Goal: Task Accomplishment & Management: Use online tool/utility

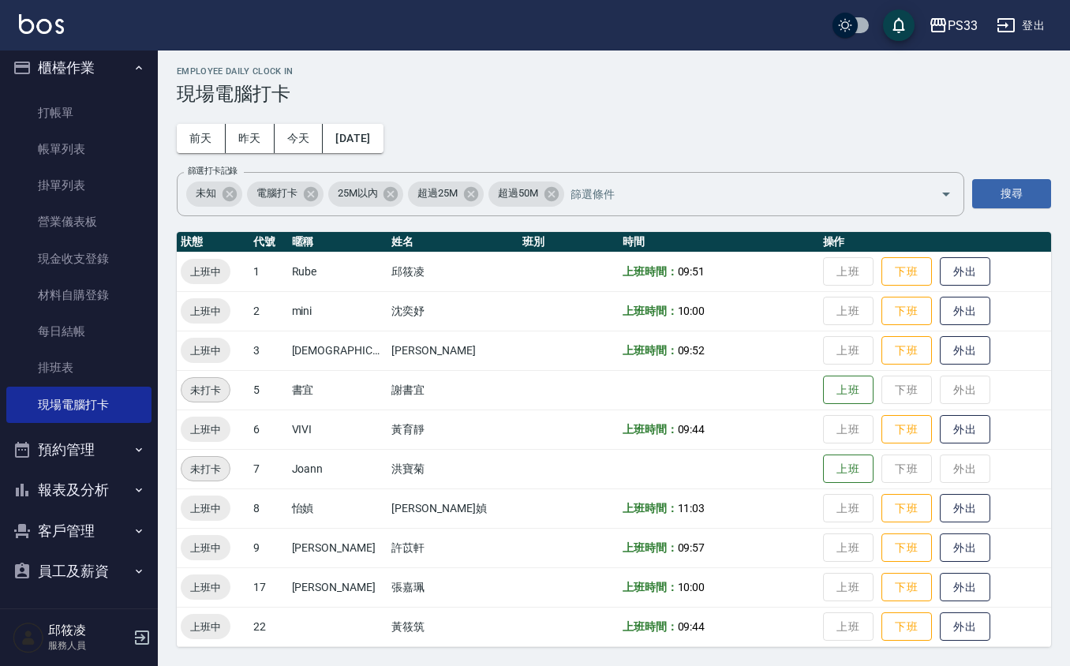
scroll to position [11, 0]
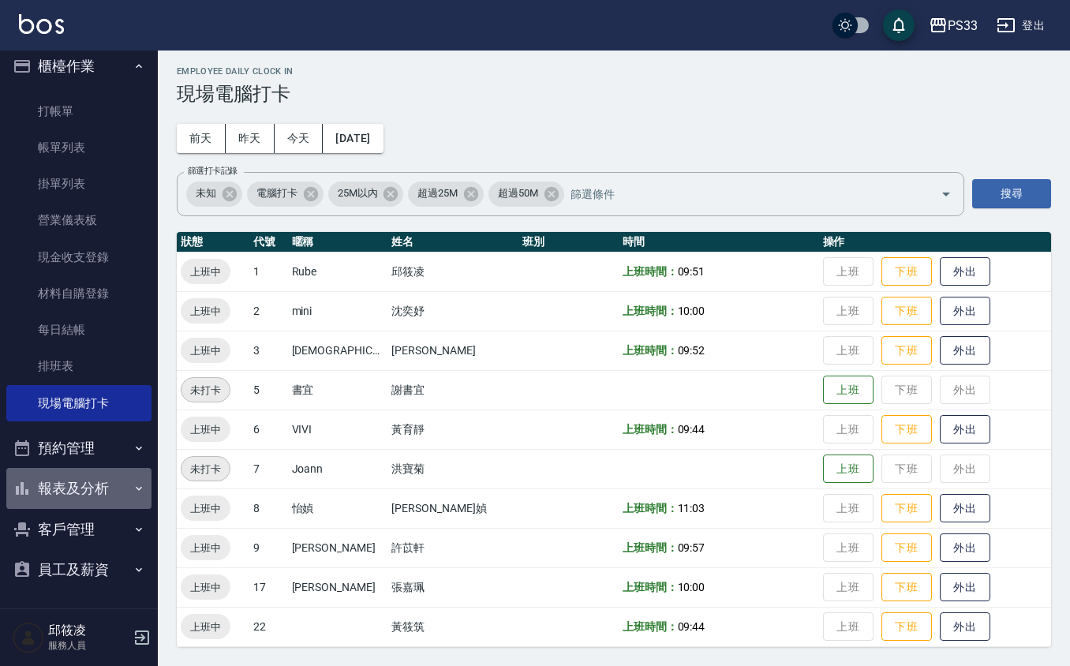
click at [106, 470] on button "報表及分析" at bounding box center [78, 488] width 145 height 41
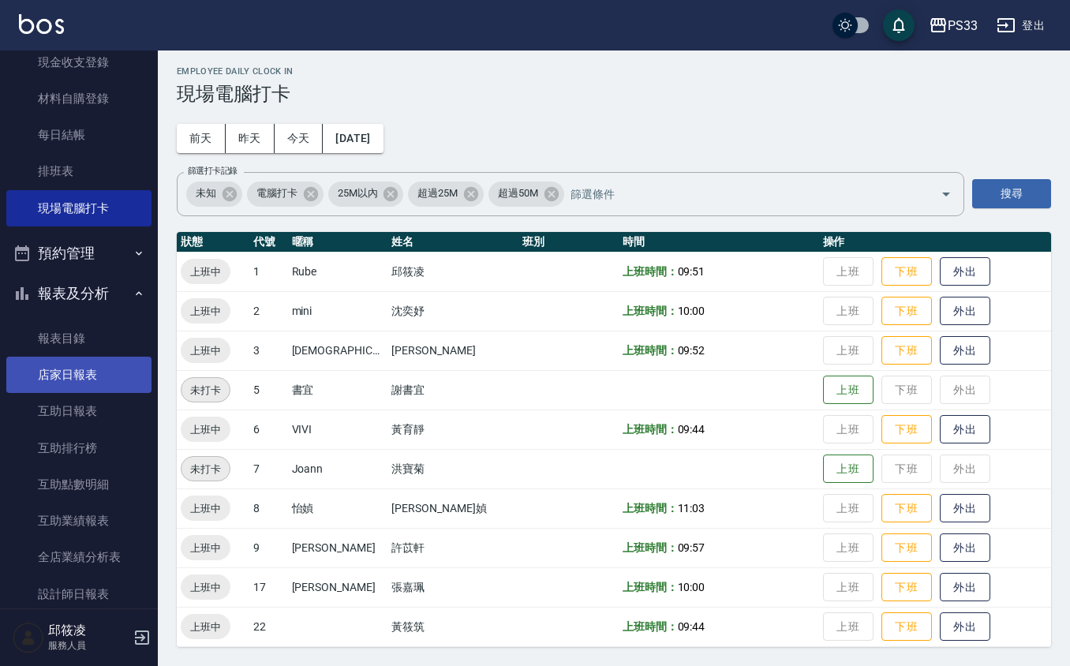
scroll to position [222, 0]
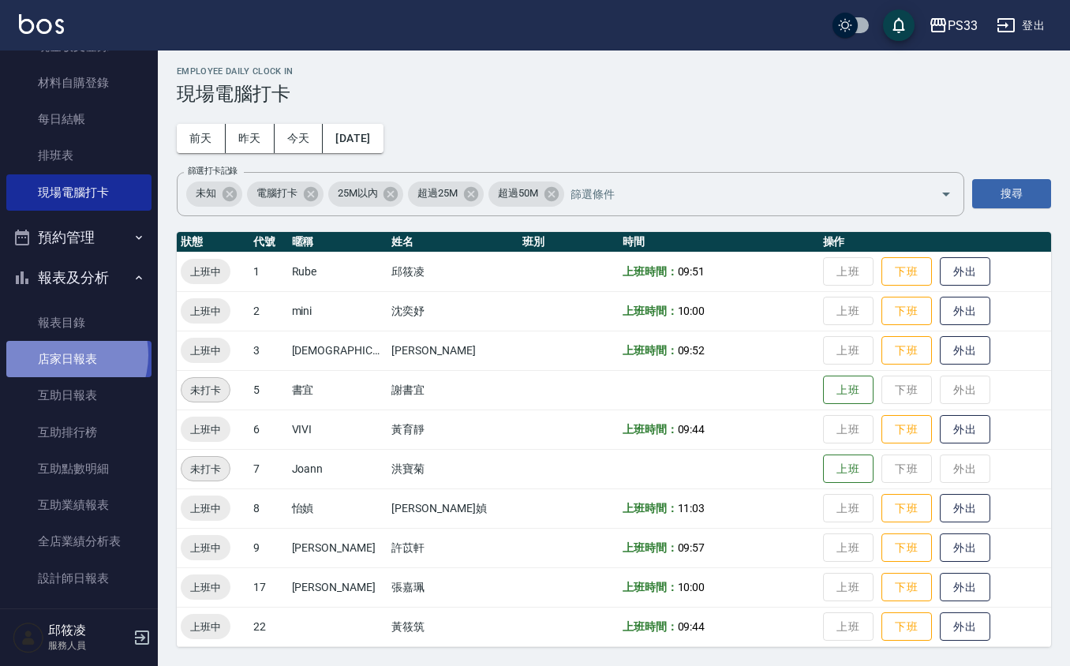
click at [61, 355] on link "店家日報表" at bounding box center [78, 359] width 145 height 36
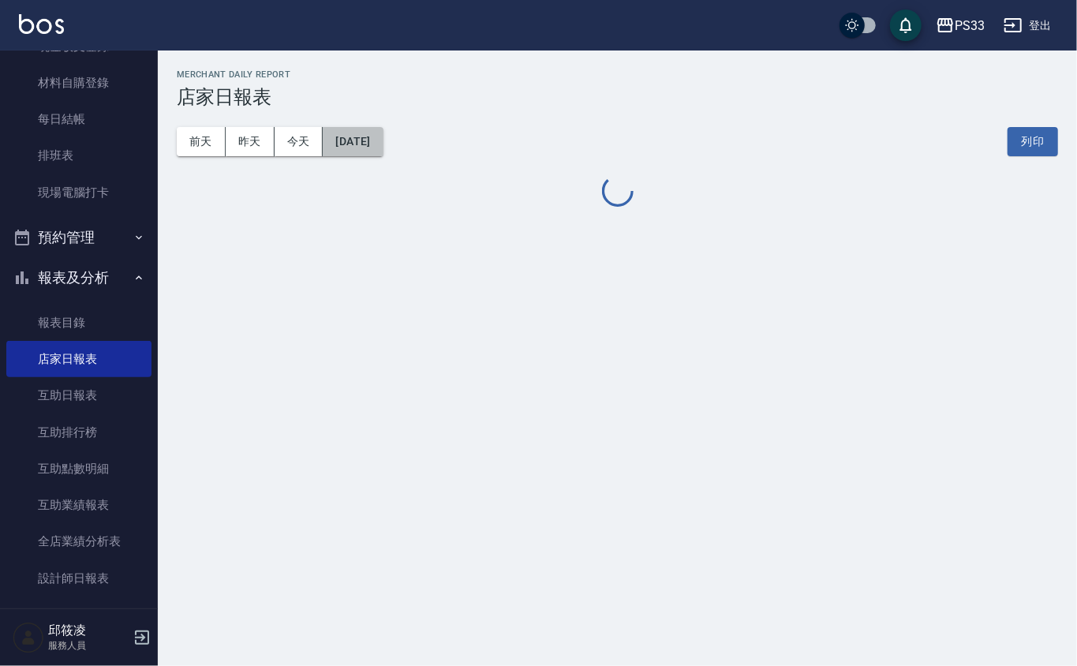
click at [353, 147] on button "[DATE]" at bounding box center [353, 141] width 60 height 29
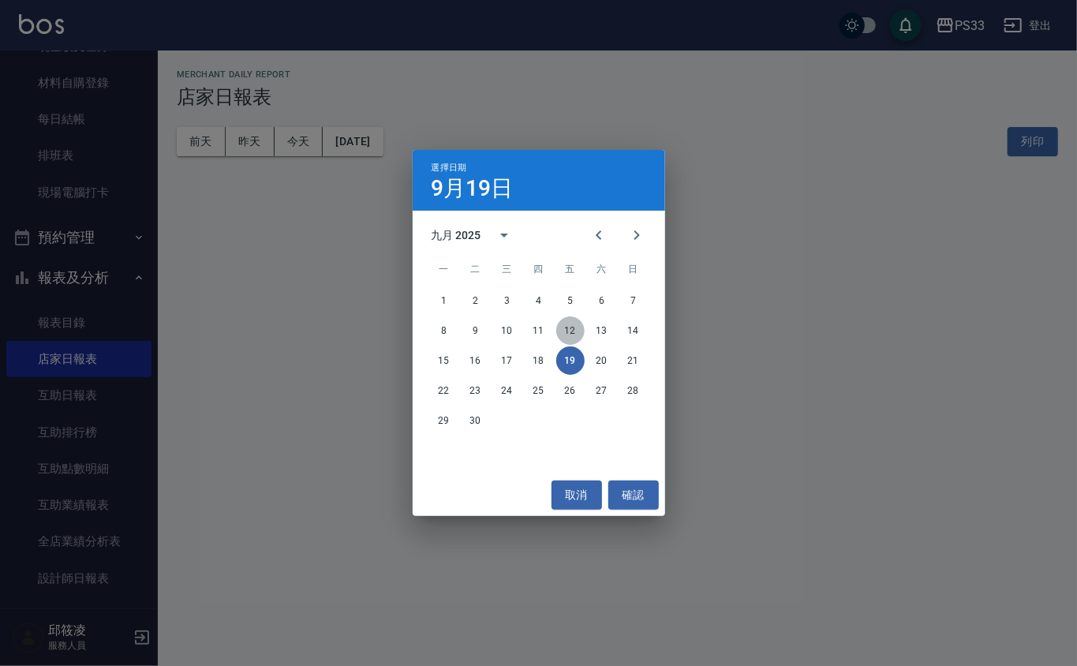
click at [572, 332] on button "12" at bounding box center [570, 330] width 28 height 28
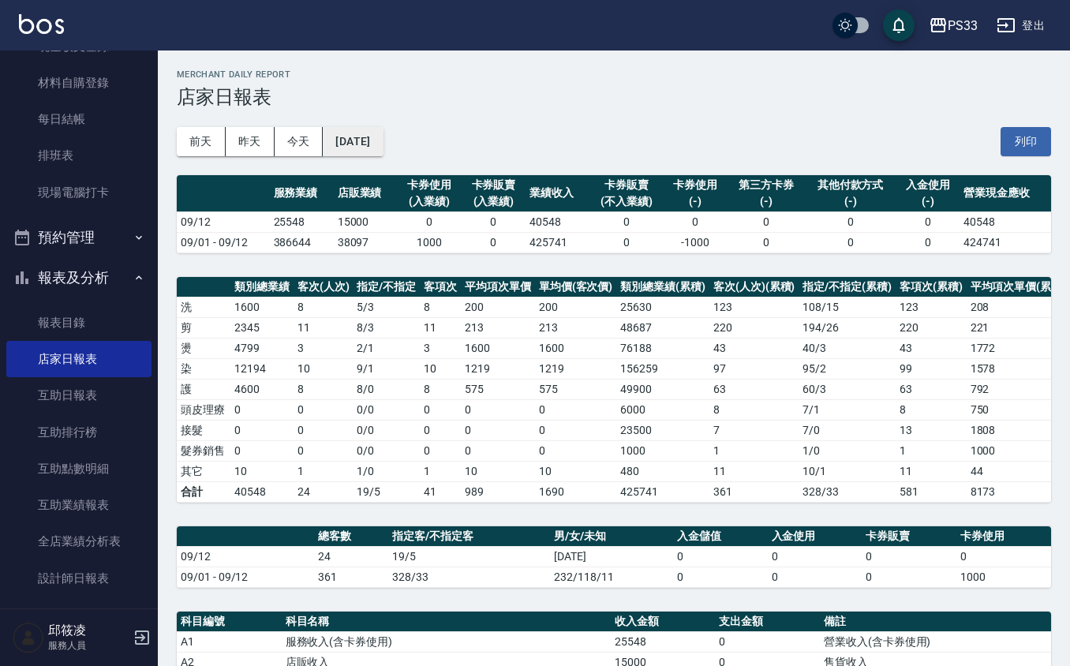
click at [361, 143] on button "[DATE]" at bounding box center [353, 141] width 60 height 29
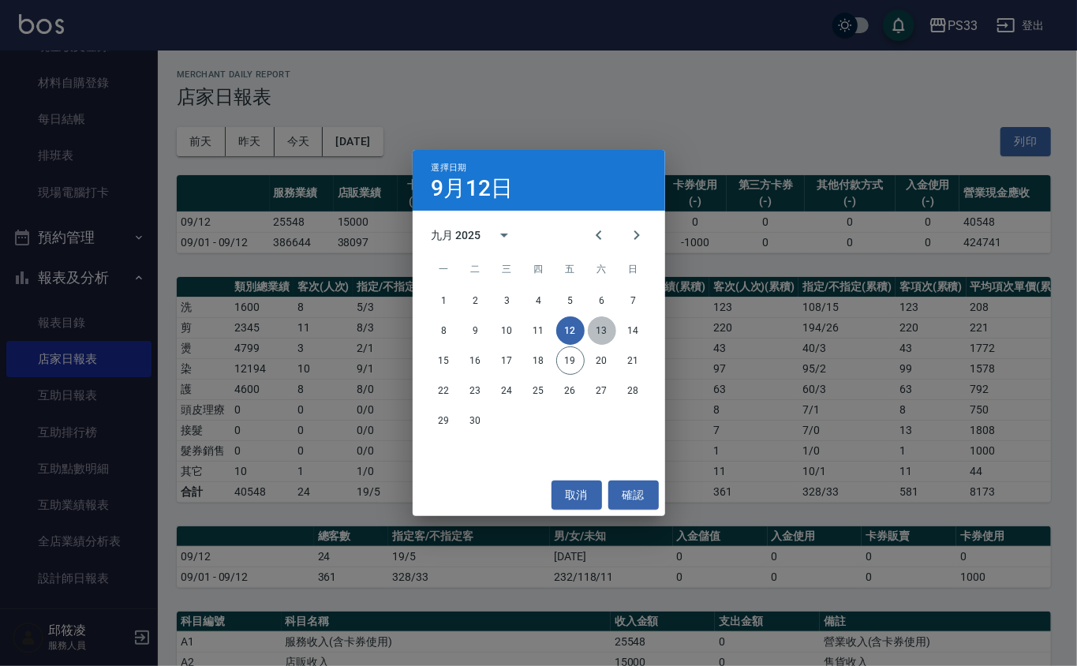
click at [593, 333] on button "13" at bounding box center [602, 330] width 28 height 28
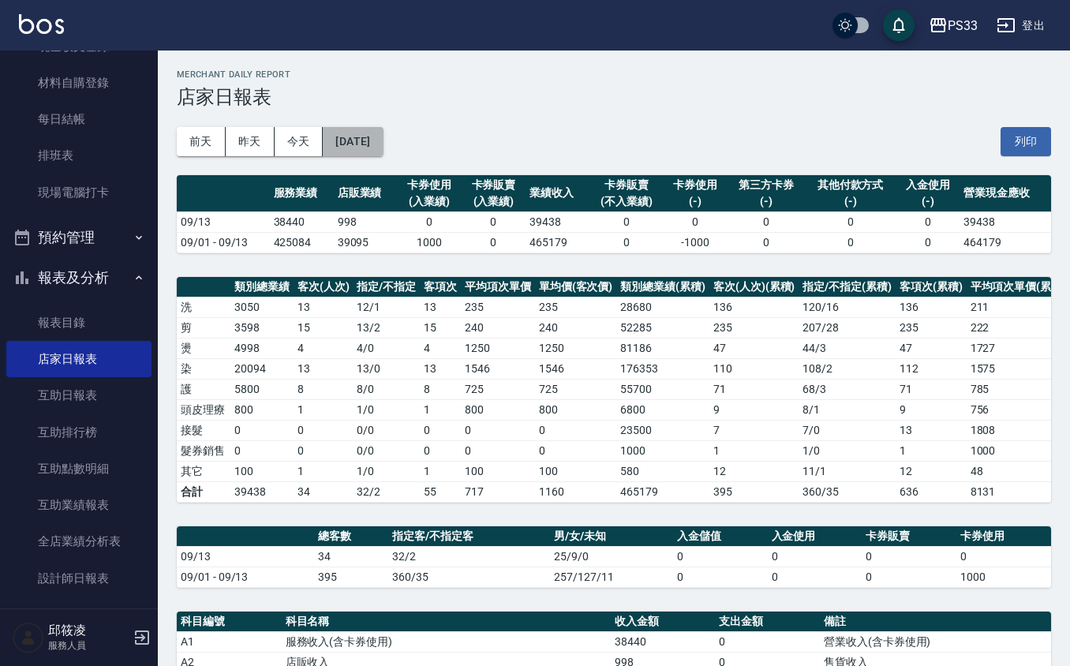
click at [383, 144] on button "[DATE]" at bounding box center [353, 141] width 60 height 29
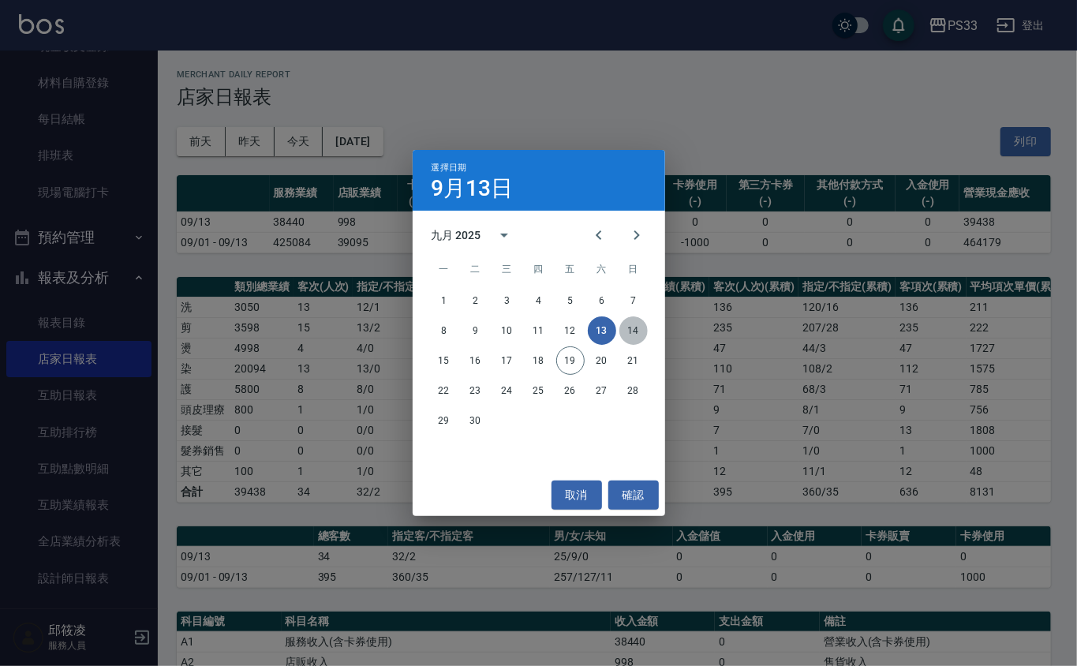
click at [628, 327] on button "14" at bounding box center [633, 330] width 28 height 28
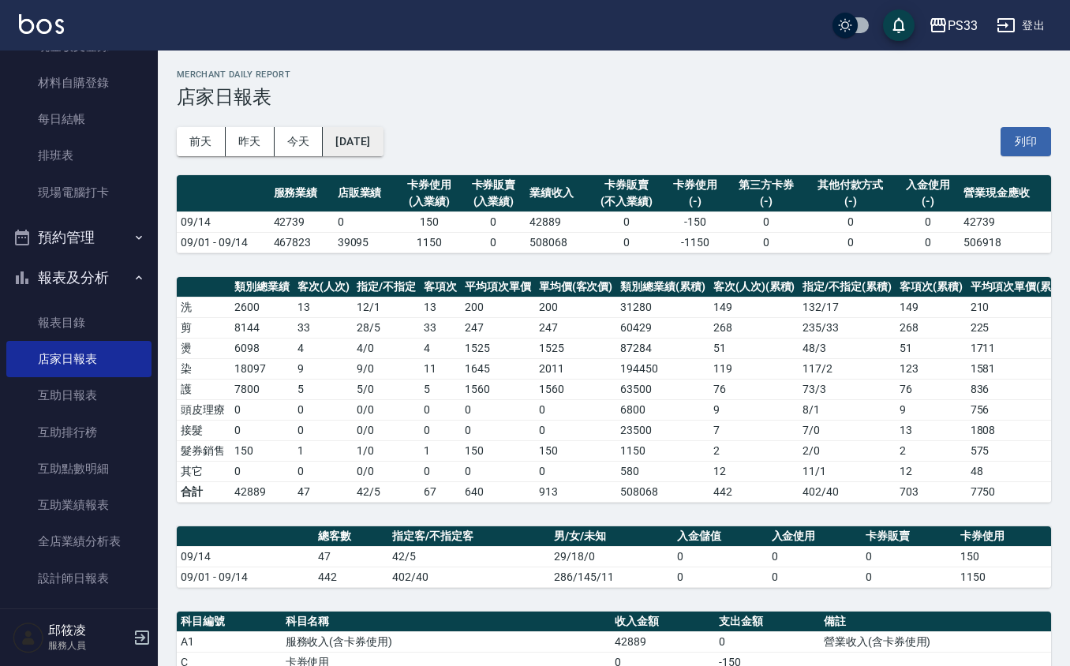
click at [358, 137] on button "[DATE]" at bounding box center [353, 141] width 60 height 29
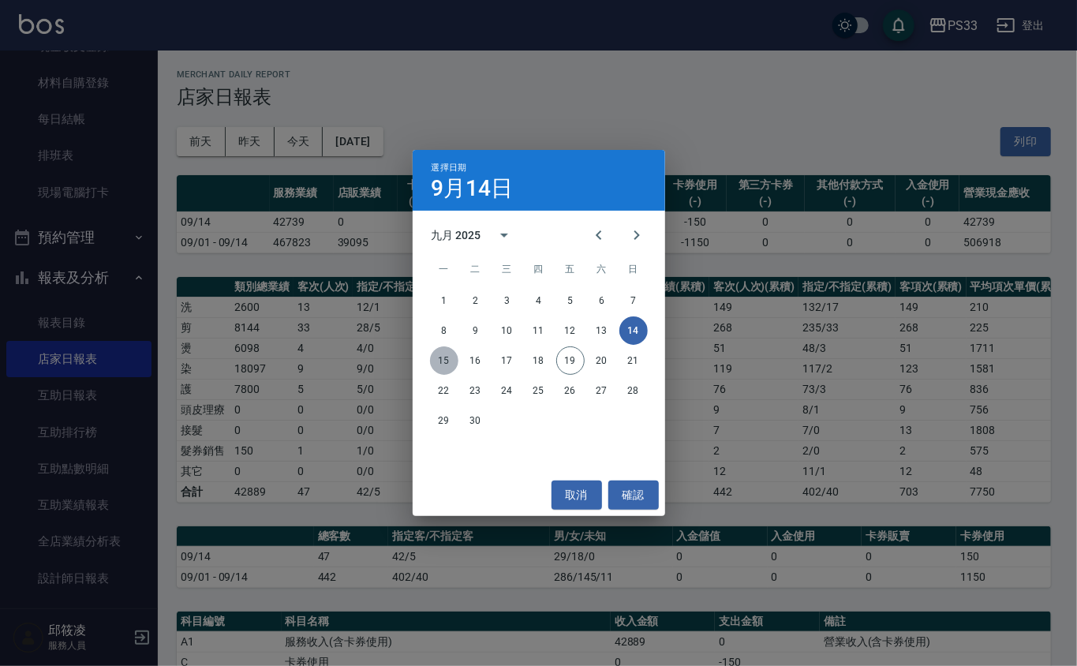
click at [440, 361] on button "15" at bounding box center [444, 360] width 28 height 28
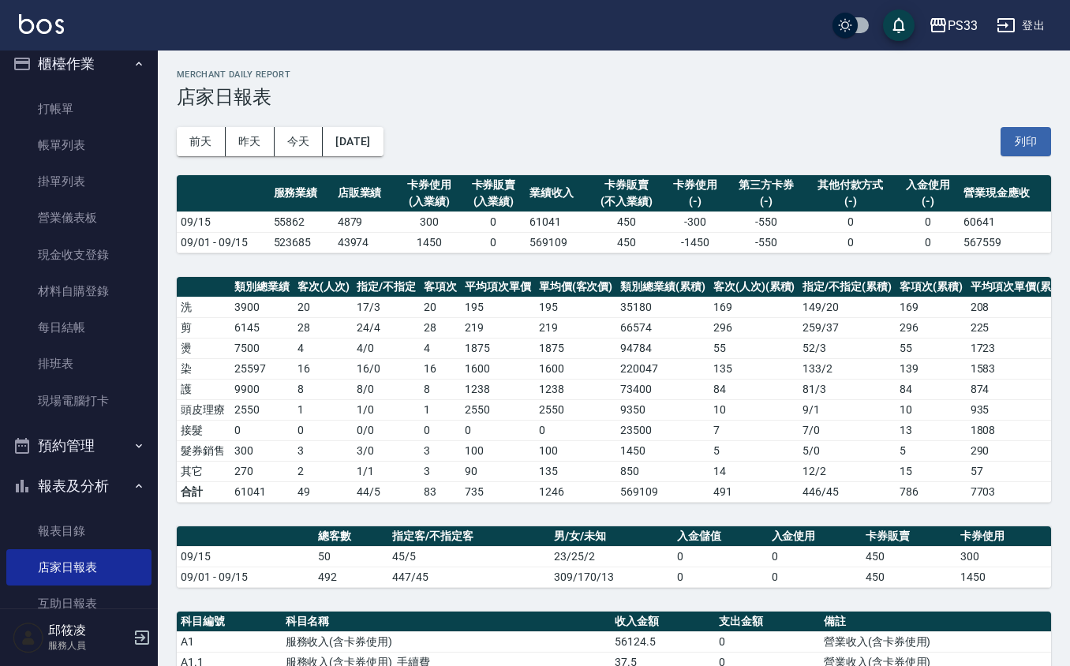
scroll to position [11, 0]
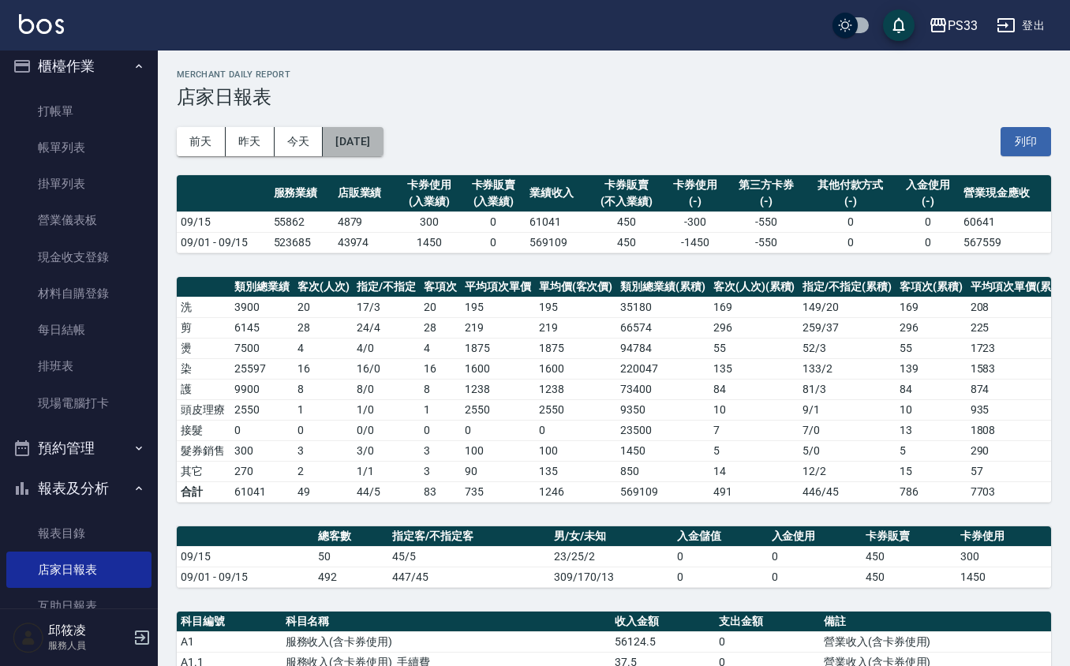
click at [383, 133] on button "[DATE]" at bounding box center [353, 141] width 60 height 29
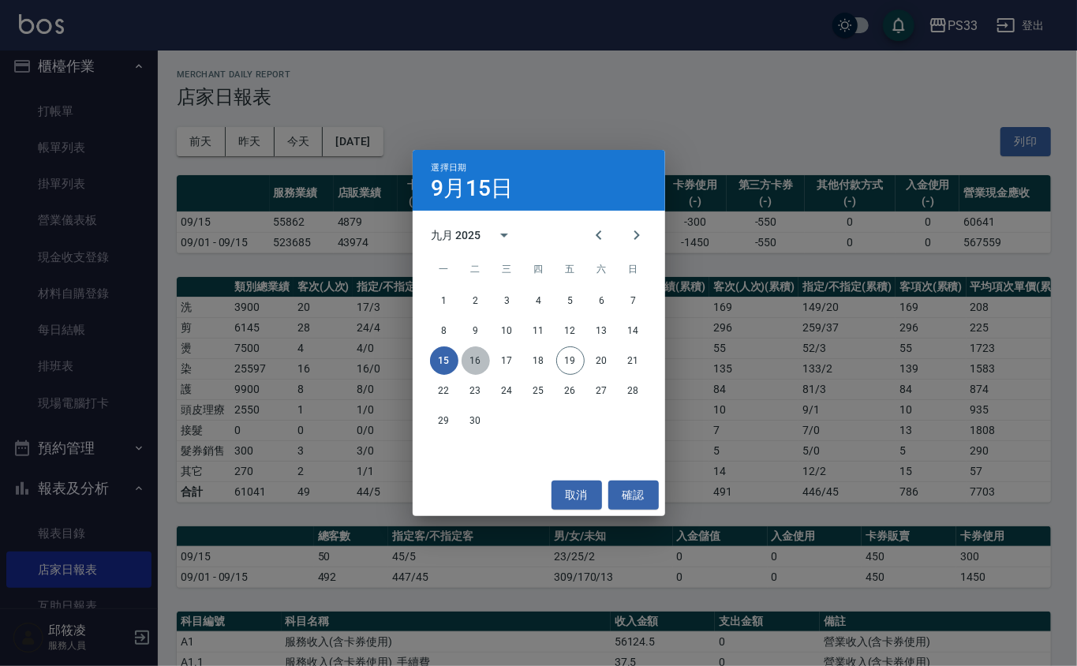
click at [468, 361] on button "16" at bounding box center [476, 360] width 28 height 28
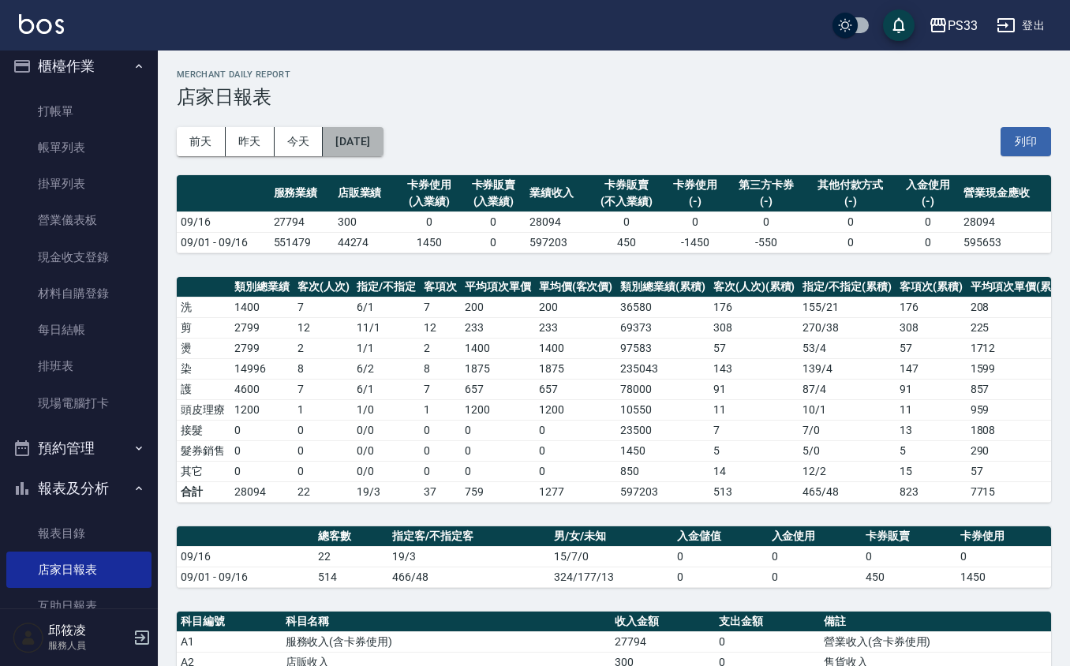
click at [383, 149] on button "[DATE]" at bounding box center [353, 141] width 60 height 29
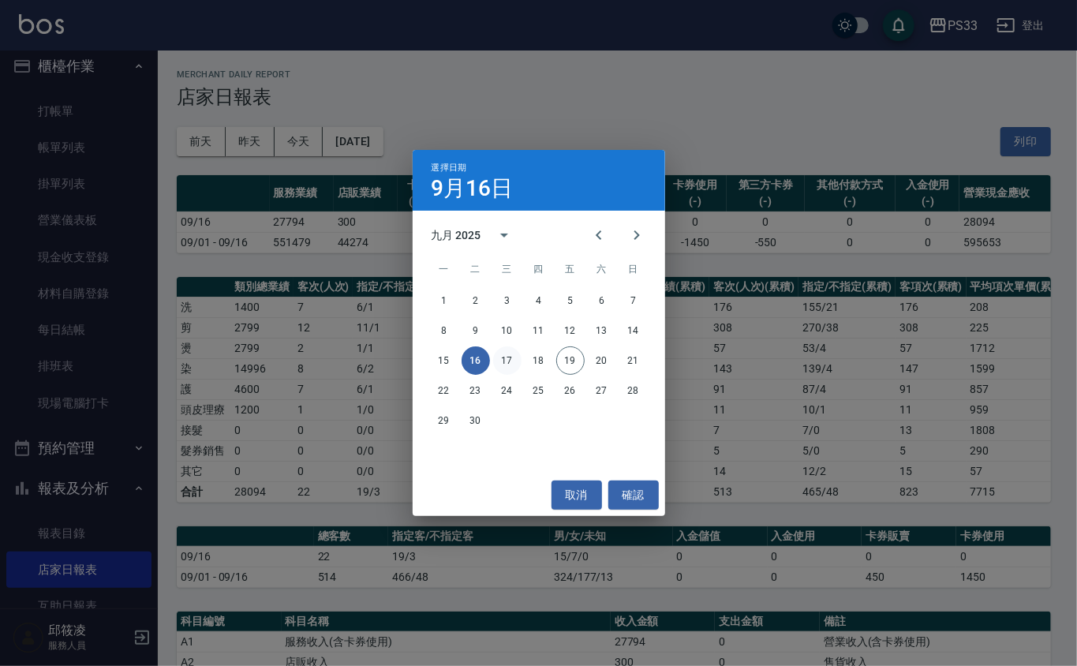
click at [508, 357] on button "17" at bounding box center [507, 360] width 28 height 28
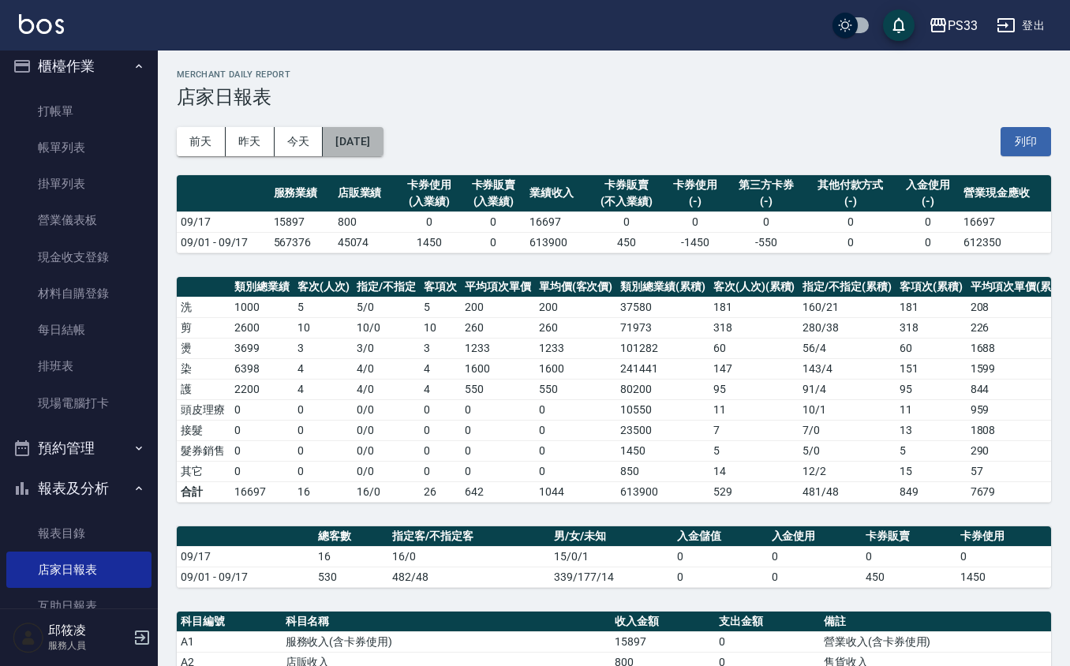
click at [360, 143] on button "[DATE]" at bounding box center [353, 141] width 60 height 29
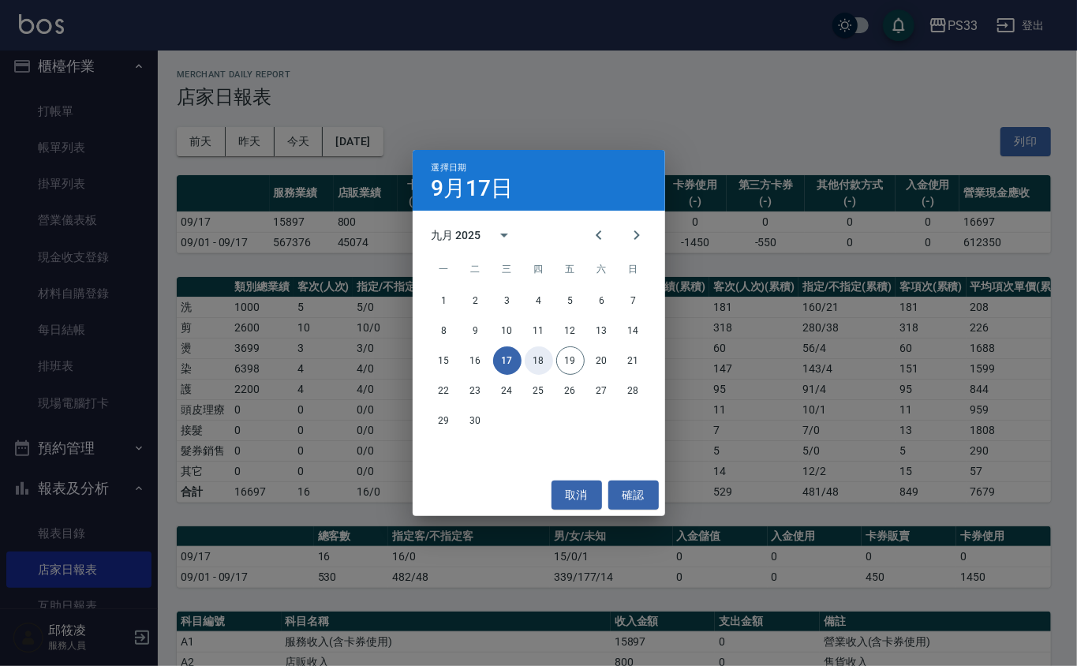
click at [535, 357] on button "18" at bounding box center [539, 360] width 28 height 28
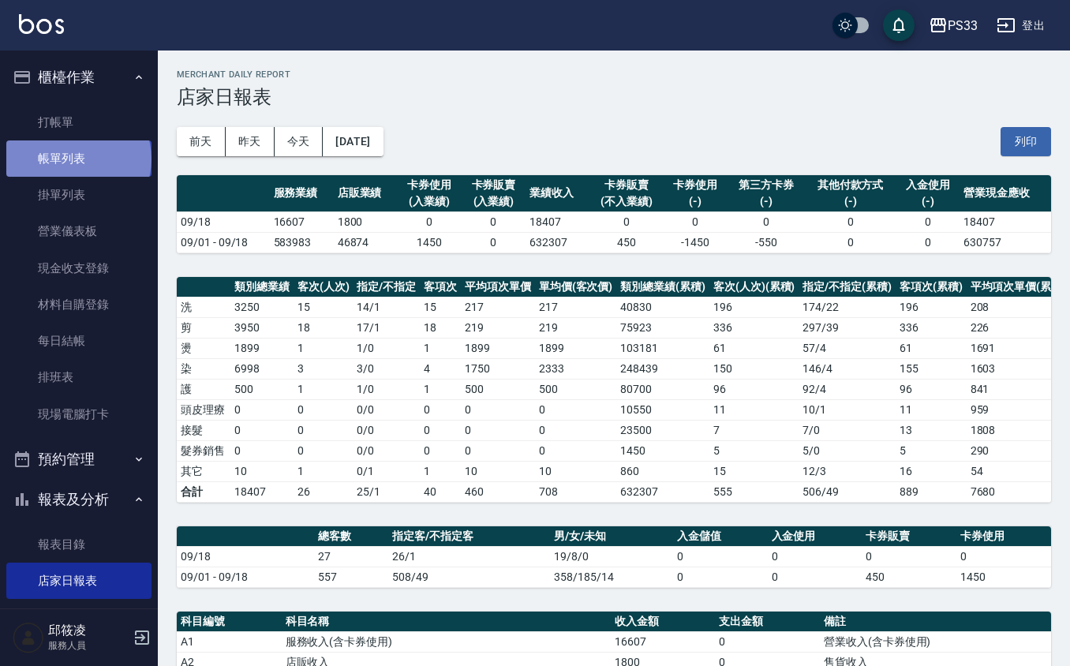
click at [77, 159] on link "帳單列表" at bounding box center [78, 158] width 145 height 36
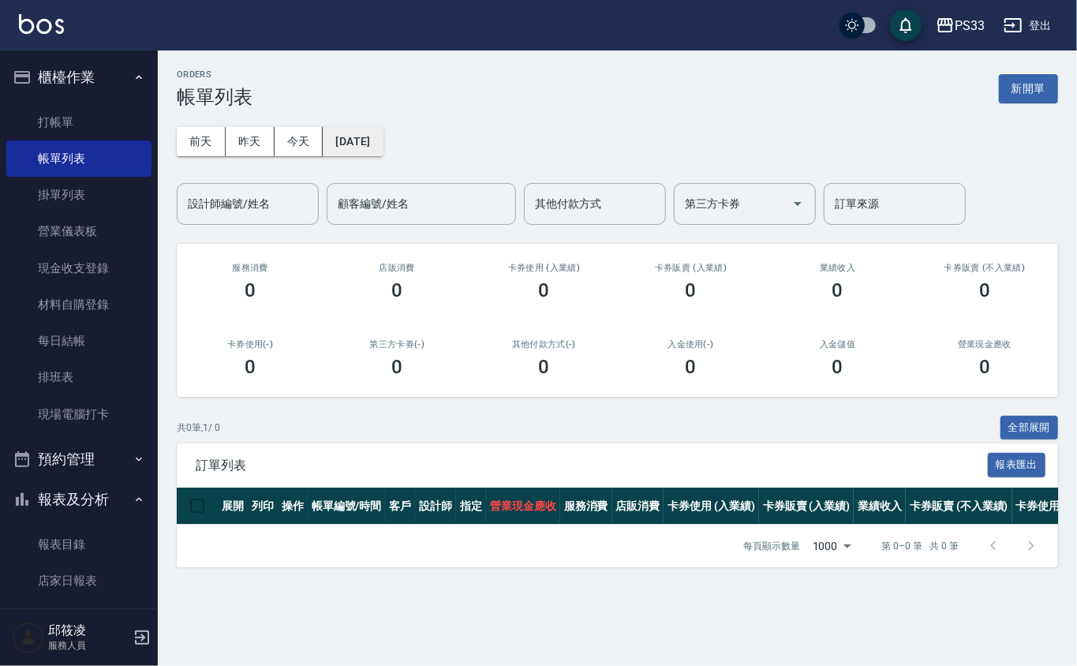
click at [380, 137] on button "[DATE]" at bounding box center [353, 141] width 60 height 29
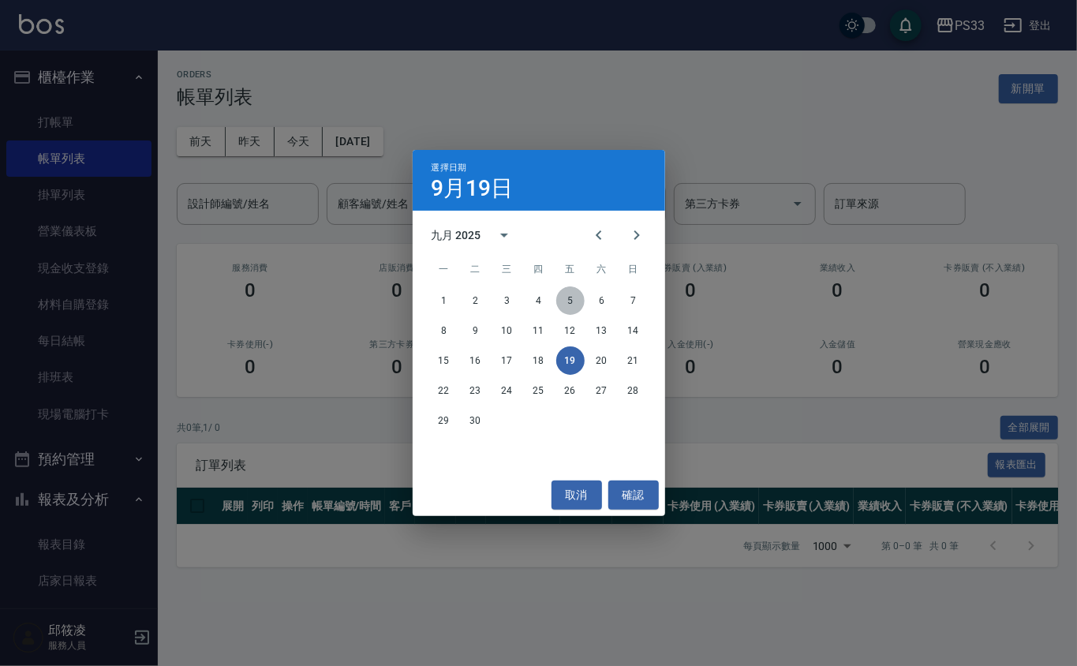
click at [572, 301] on button "5" at bounding box center [570, 300] width 28 height 28
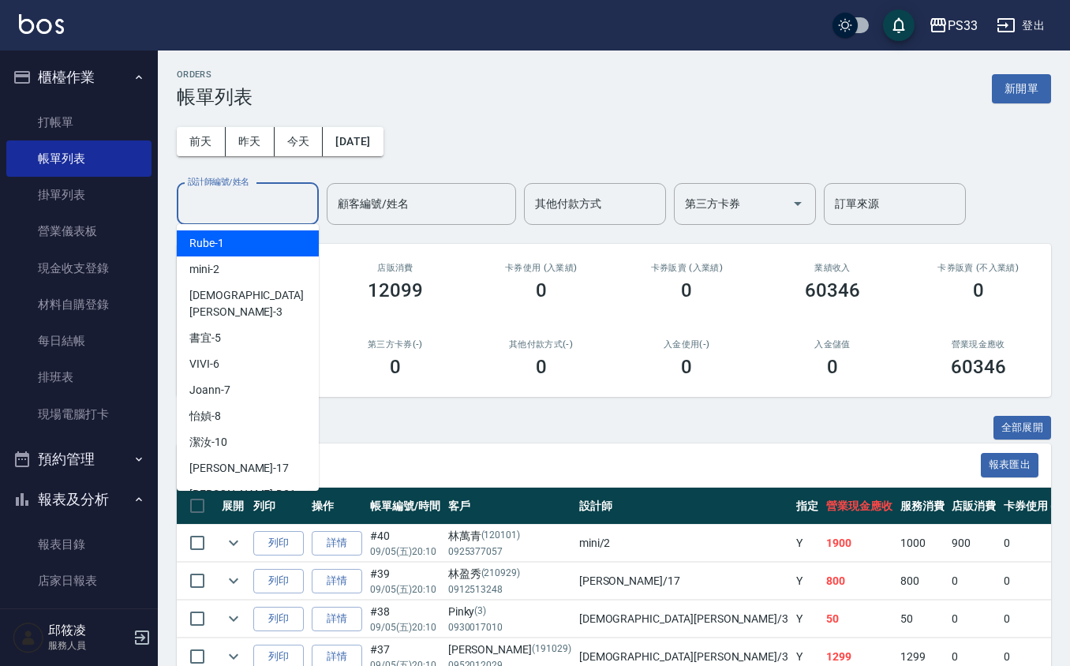
click at [252, 205] on input "設計師編號/姓名" at bounding box center [248, 204] width 128 height 28
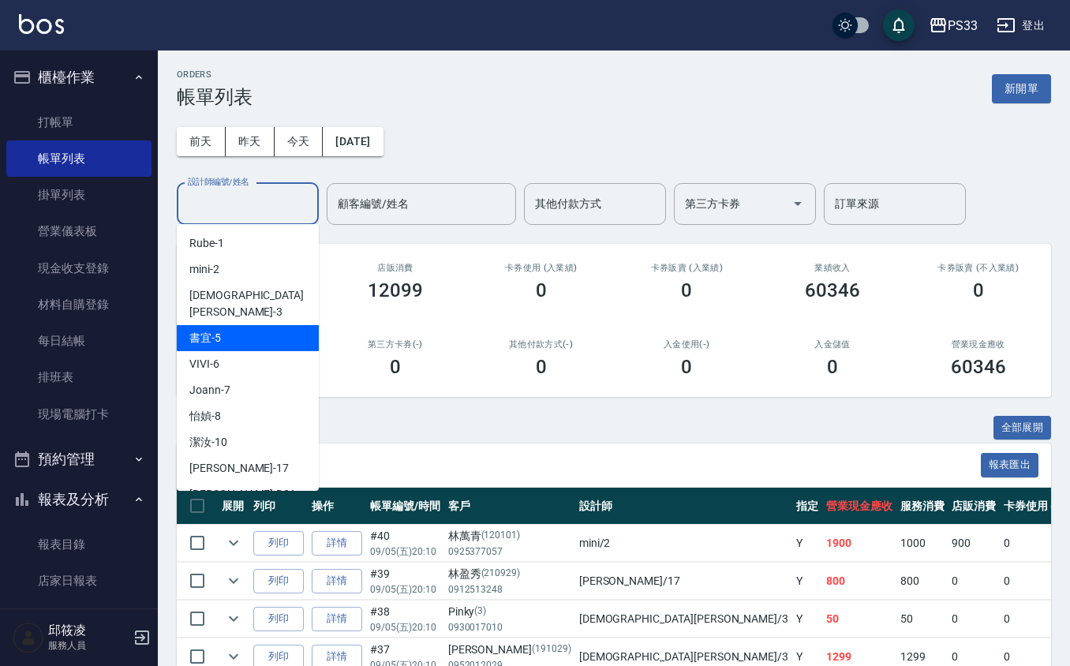
click at [266, 325] on div "書宜 -5" at bounding box center [248, 338] width 142 height 26
type input "書宜-5"
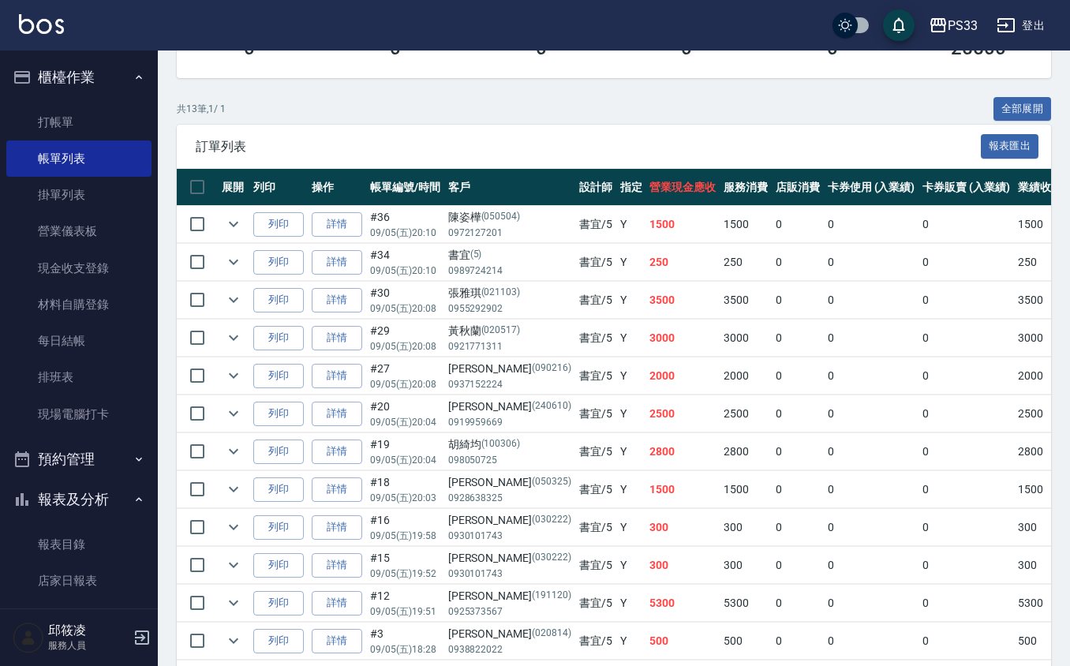
scroll to position [421, 0]
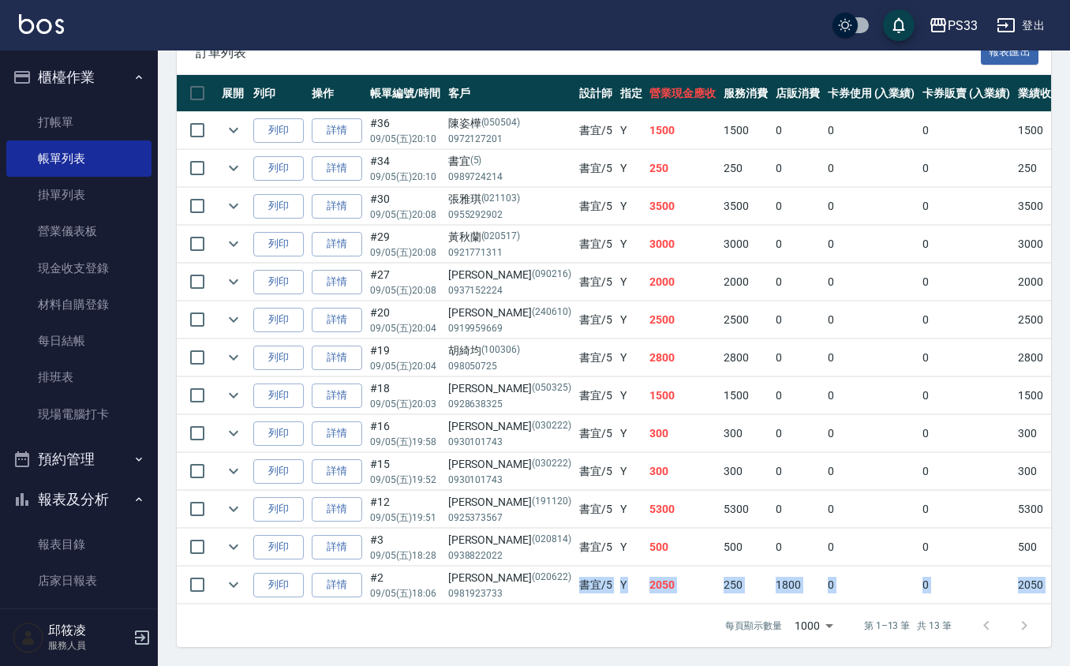
drag, startPoint x: 499, startPoint y: 600, endPoint x: 406, endPoint y: 715, distance: 148.1
click at [406, 665] on html "PS33 登出 櫃檯作業 打帳單 帳單列表 掛單列表 營業儀表板 現金收支登錄 材料自購登錄 每日結帳 排班表 現場電腦打卡 預約管理 預約管理 單日預約紀錄…" at bounding box center [535, 126] width 1070 height 1079
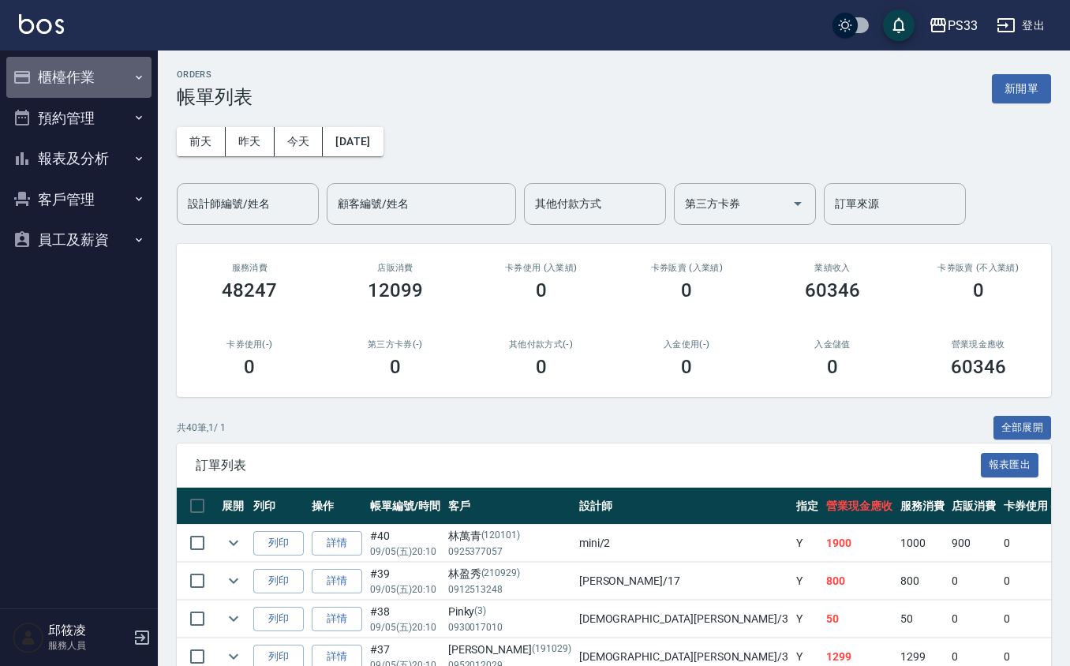
drag, startPoint x: 101, startPoint y: 63, endPoint x: 95, endPoint y: 83, distance: 20.5
click at [101, 64] on button "櫃檯作業" at bounding box center [78, 77] width 145 height 41
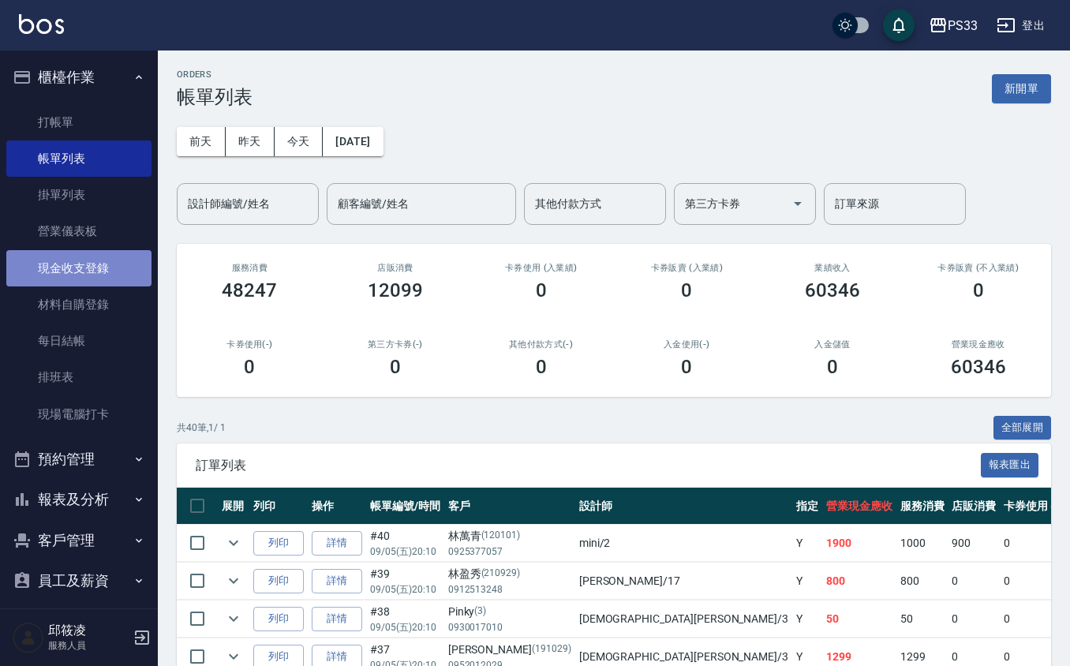
click at [85, 284] on link "現金收支登錄" at bounding box center [78, 268] width 145 height 36
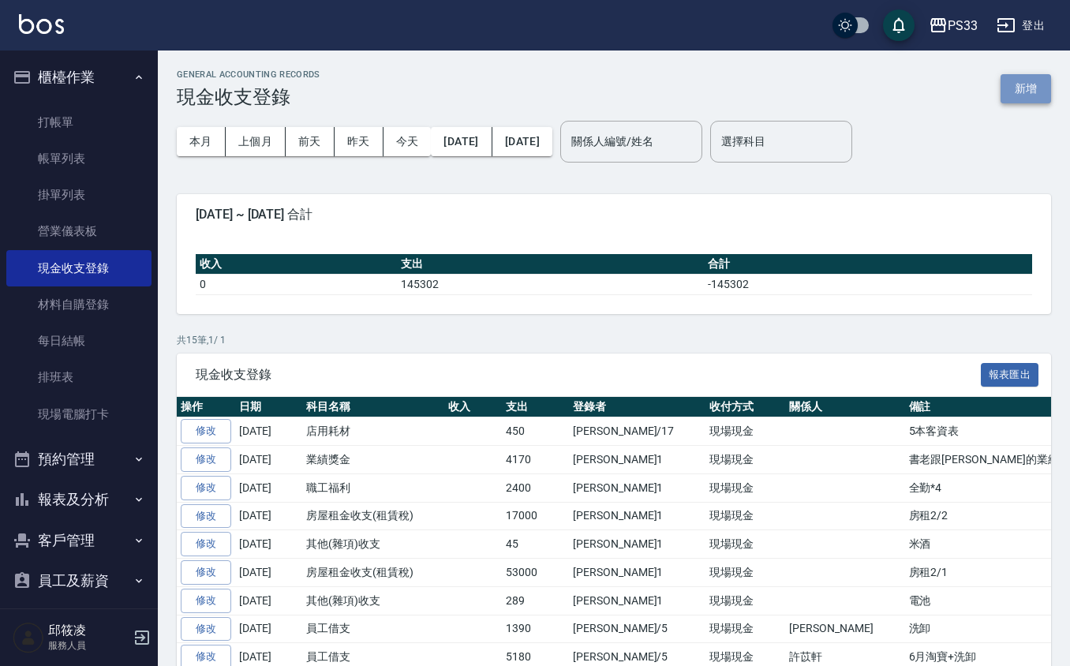
click at [1033, 93] on button "新增" at bounding box center [1025, 88] width 50 height 29
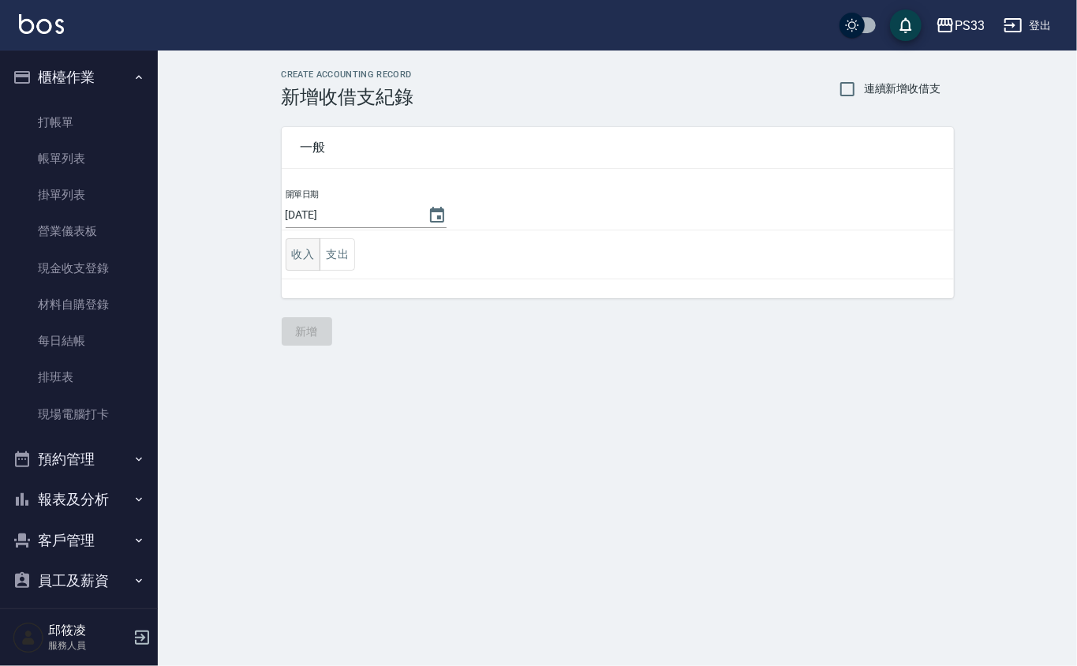
click at [312, 251] on button "收入" at bounding box center [304, 254] width 36 height 32
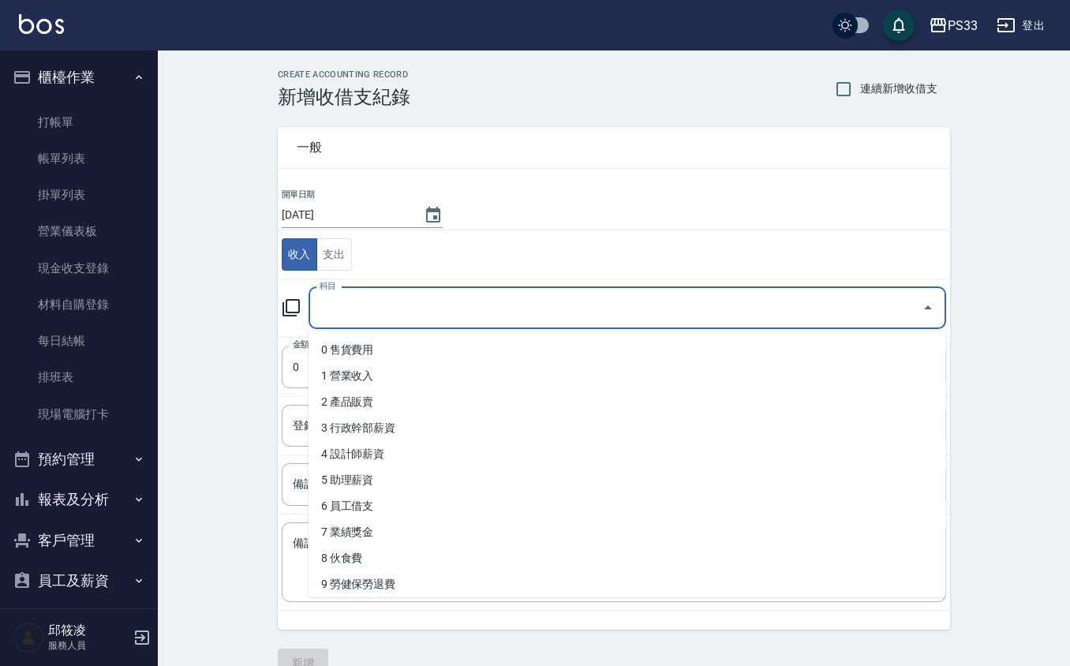
click at [358, 301] on input "科目" at bounding box center [616, 308] width 600 height 28
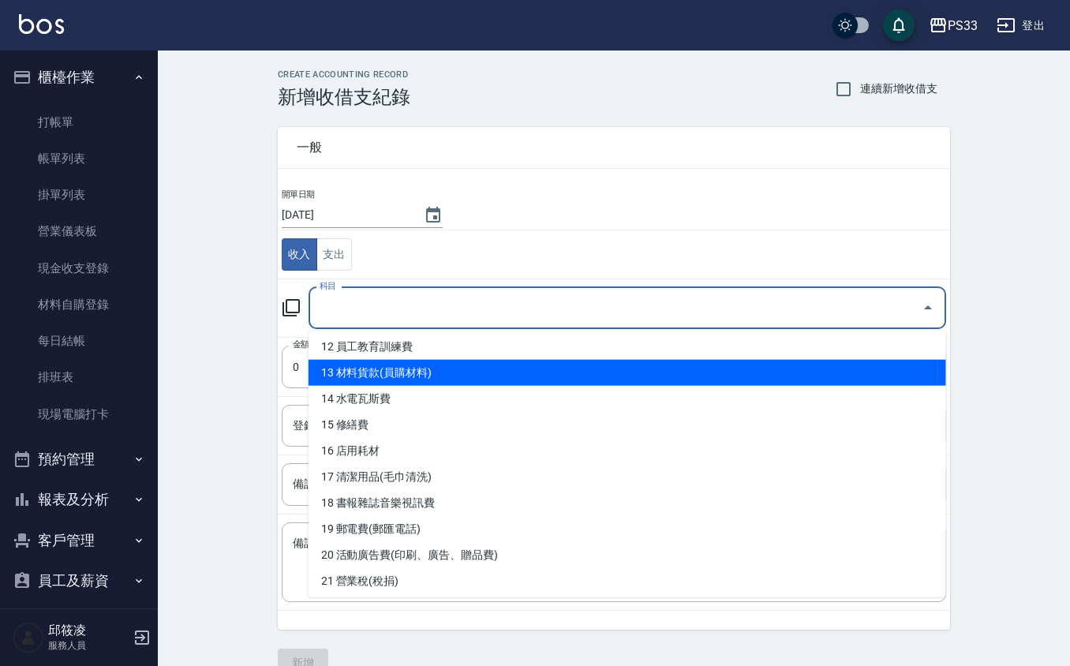
click at [391, 363] on li "13 材料貨款(員購材料)" at bounding box center [626, 373] width 637 height 26
type input "13 材料貨款(員購材料)"
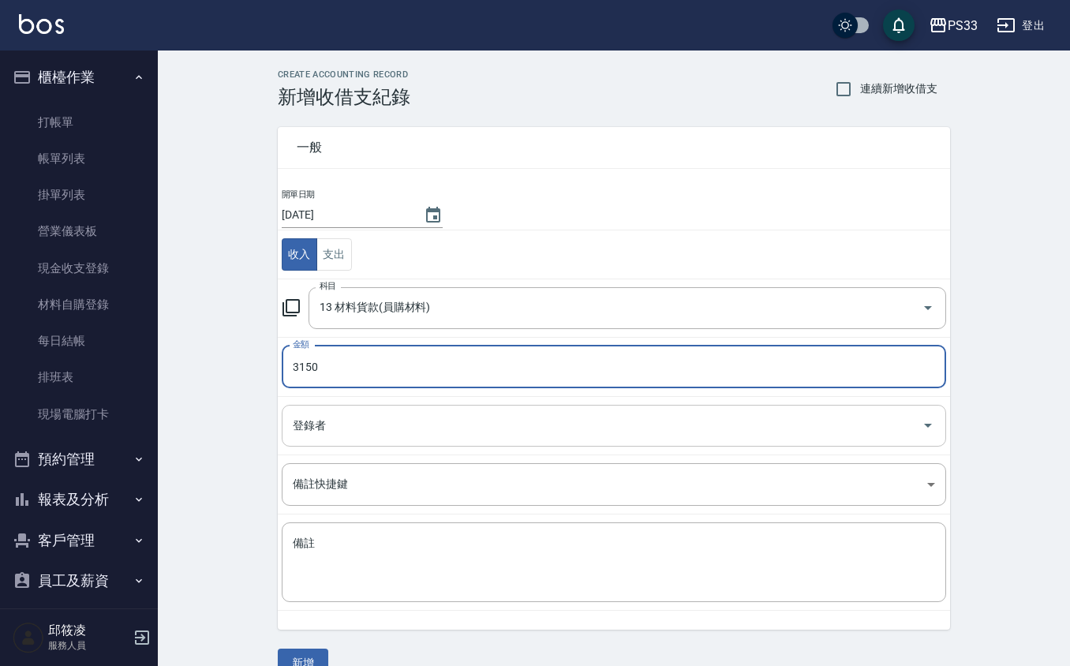
type input "3150"
click at [308, 429] on input "登錄者" at bounding box center [602, 426] width 626 height 28
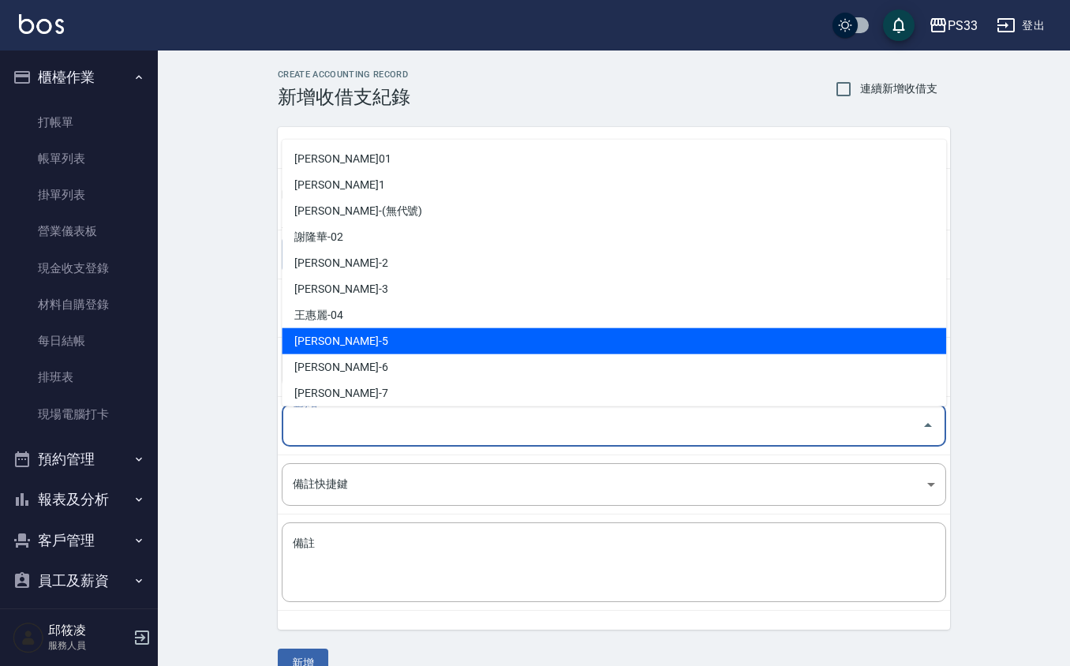
click at [338, 335] on li "謝書宜-5" at bounding box center [614, 341] width 664 height 26
type input "謝書宜-5"
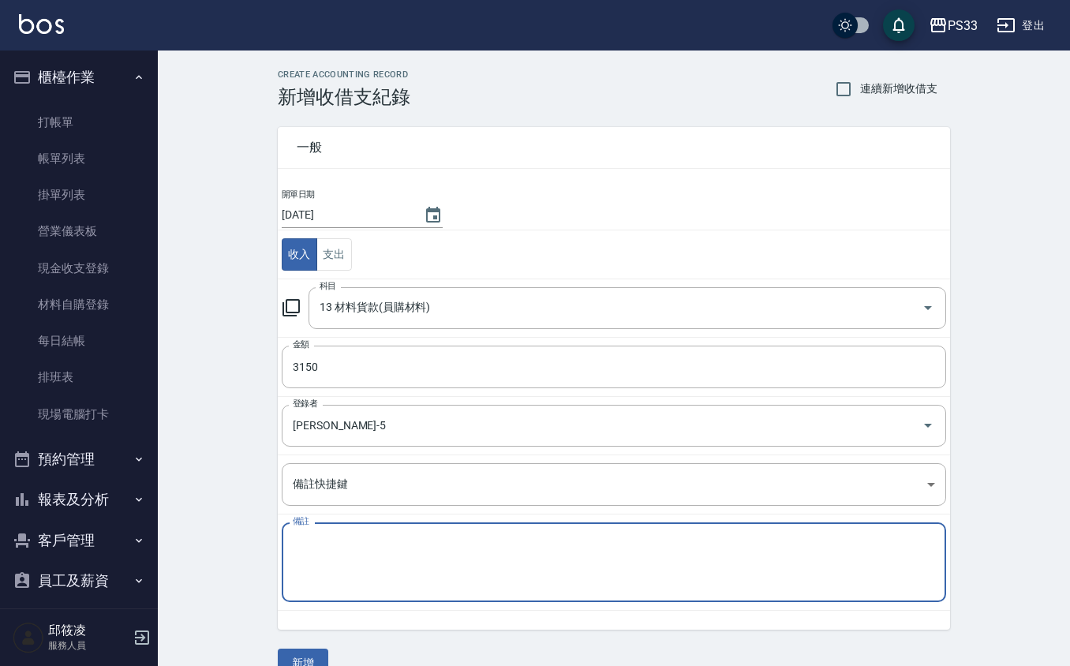
click at [363, 549] on textarea "備註" at bounding box center [614, 563] width 642 height 54
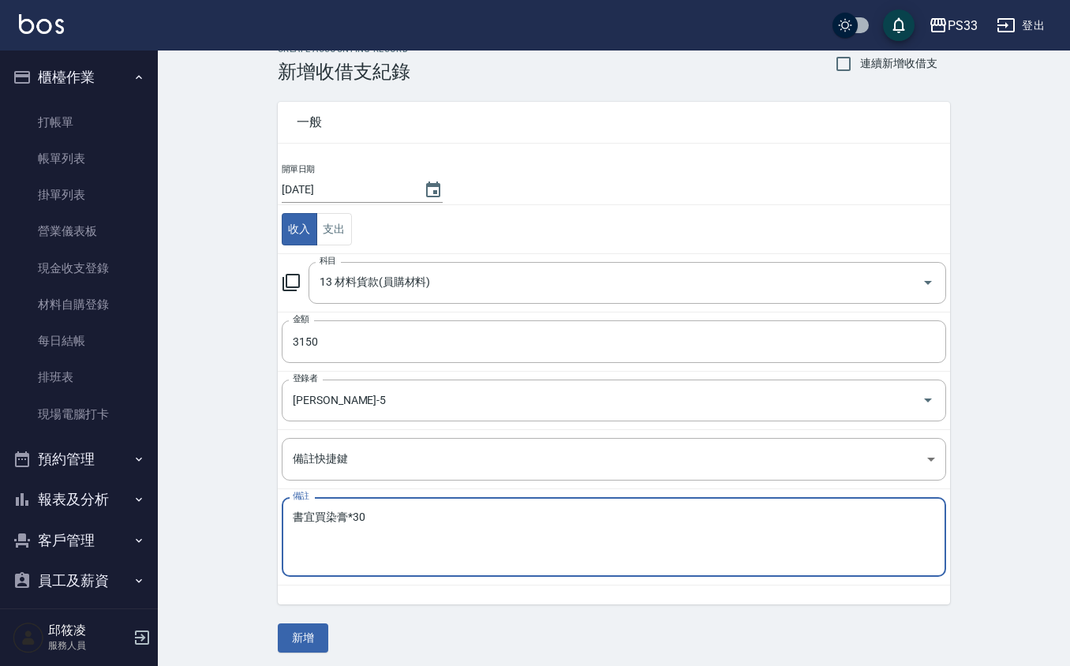
scroll to position [32, 0]
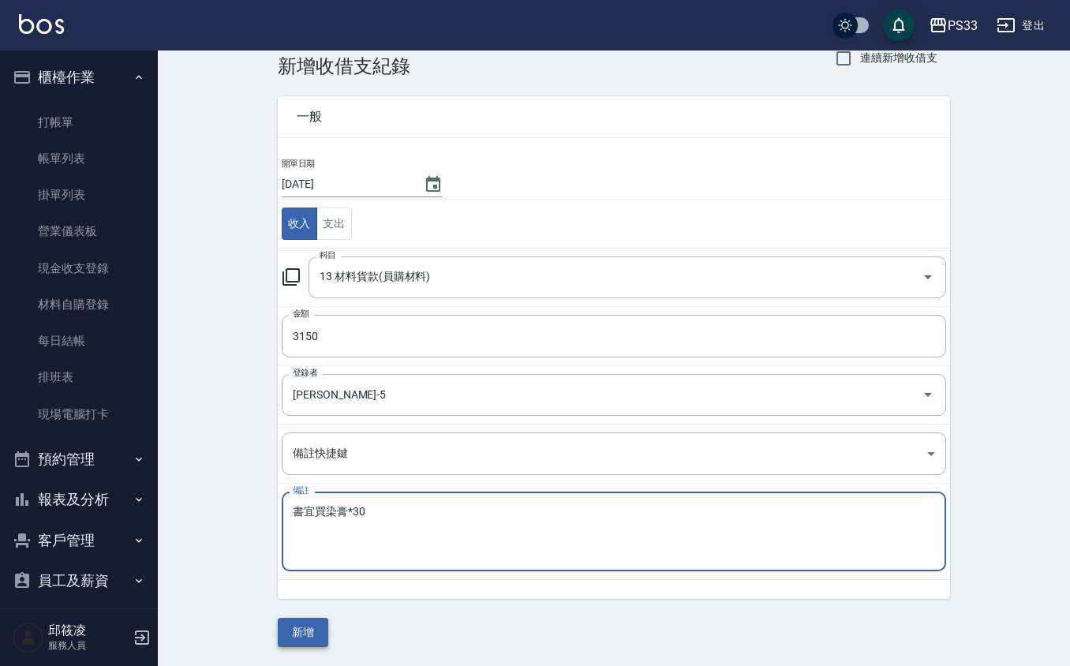
type textarea "書宜買染膏*30"
click at [307, 639] on button "新增" at bounding box center [303, 632] width 50 height 29
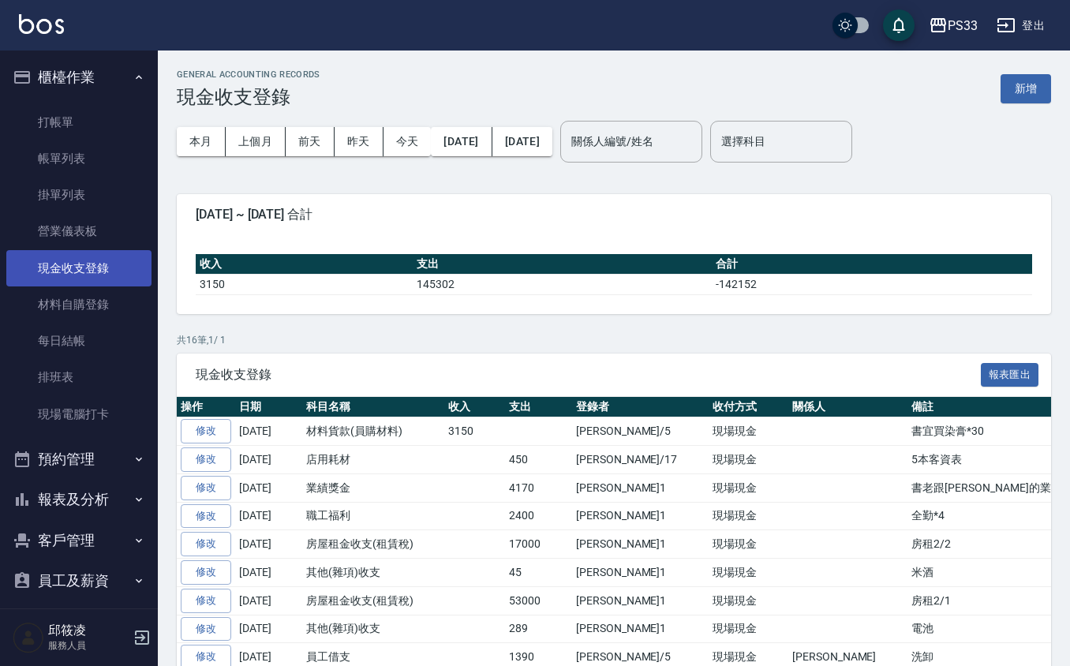
click at [61, 273] on link "現金收支登錄" at bounding box center [78, 268] width 145 height 36
drag, startPoint x: 925, startPoint y: 382, endPoint x: 938, endPoint y: 382, distance: 13.4
click at [938, 382] on div "現金收支登錄 報表匯出" at bounding box center [614, 374] width 874 height 43
click at [1019, 86] on button "新增" at bounding box center [1025, 88] width 50 height 29
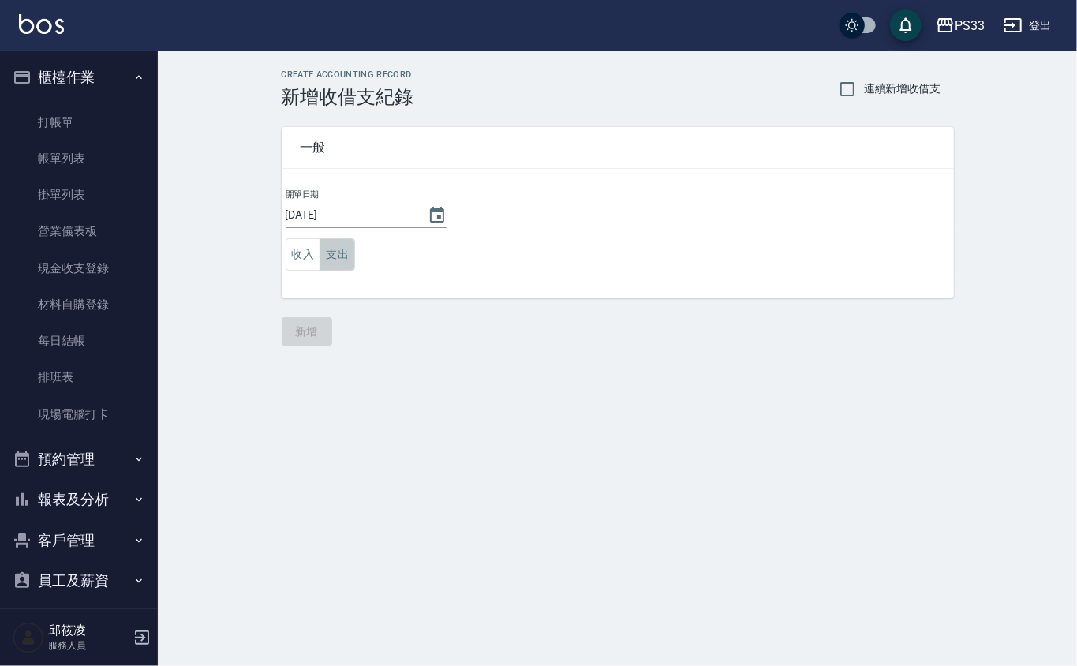
click at [330, 251] on button "支出" at bounding box center [338, 254] width 36 height 32
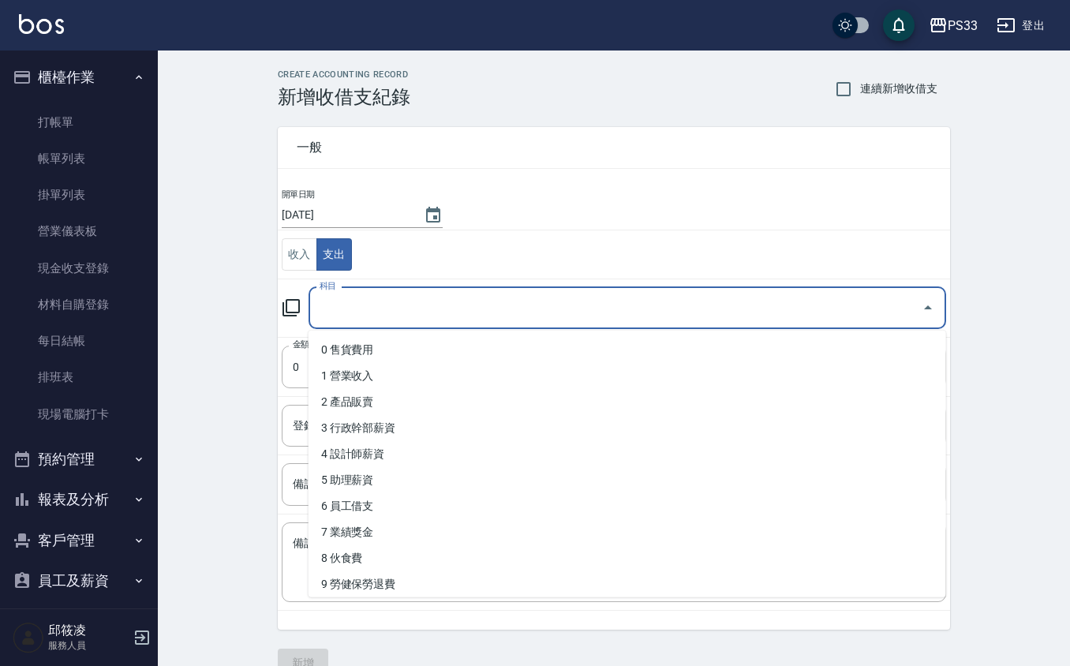
click at [345, 313] on input "科目" at bounding box center [616, 308] width 600 height 28
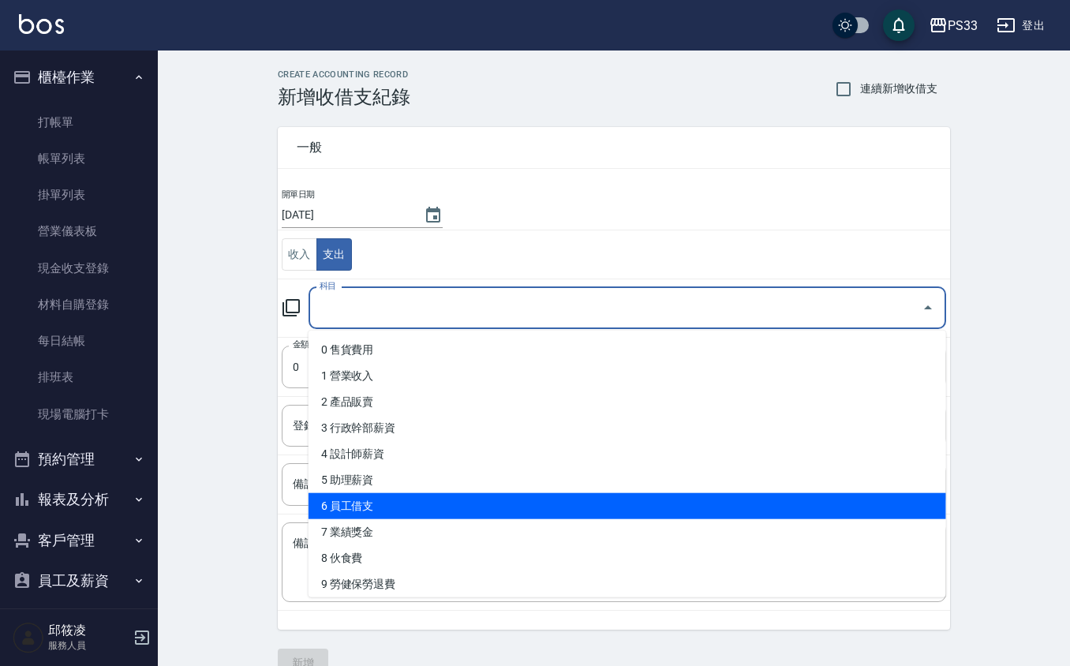
click at [424, 506] on li "6 員工借支" at bounding box center [626, 506] width 637 height 26
type input "6 員工借支"
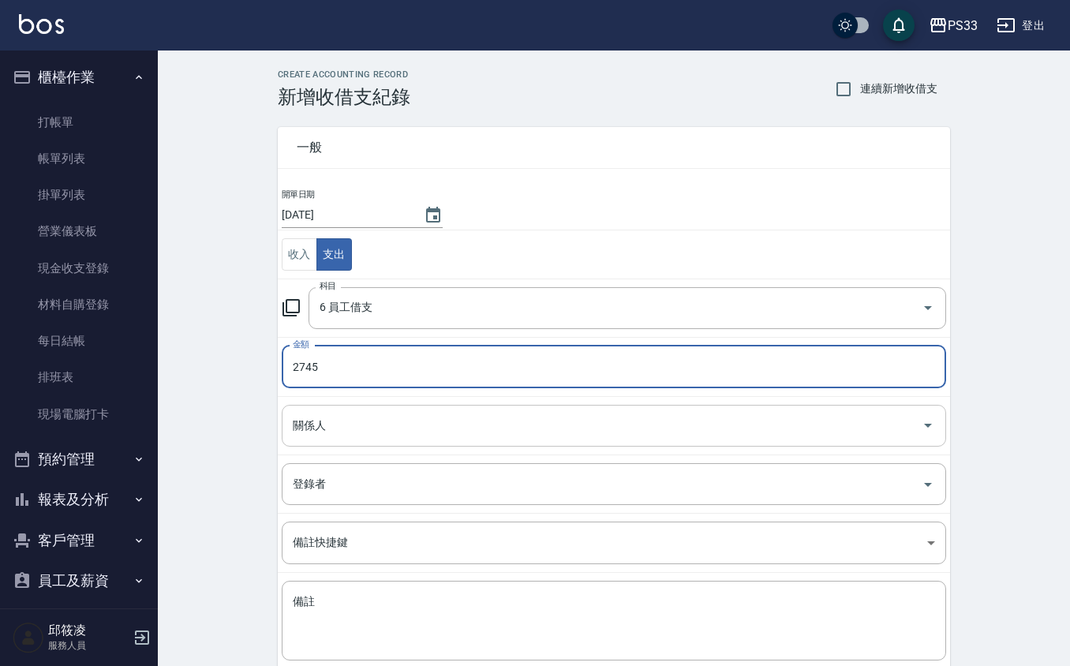
type input "2745"
click at [350, 428] on input "關係人" at bounding box center [602, 426] width 626 height 28
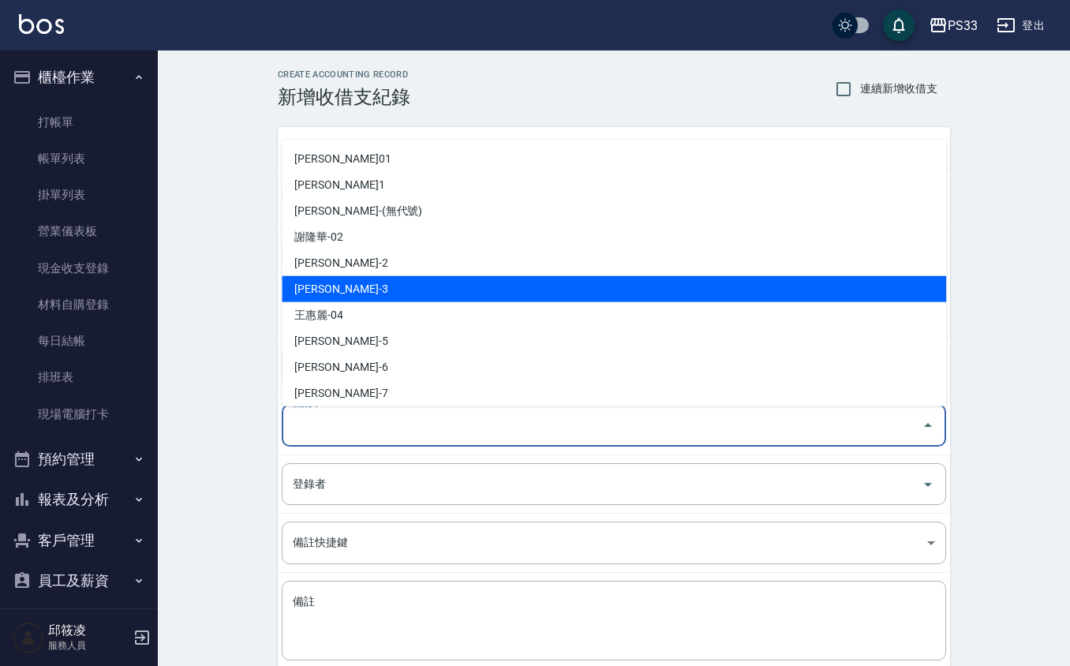
click at [364, 281] on li "張瑜瑄-3" at bounding box center [614, 289] width 664 height 26
type input "張瑜瑄-3"
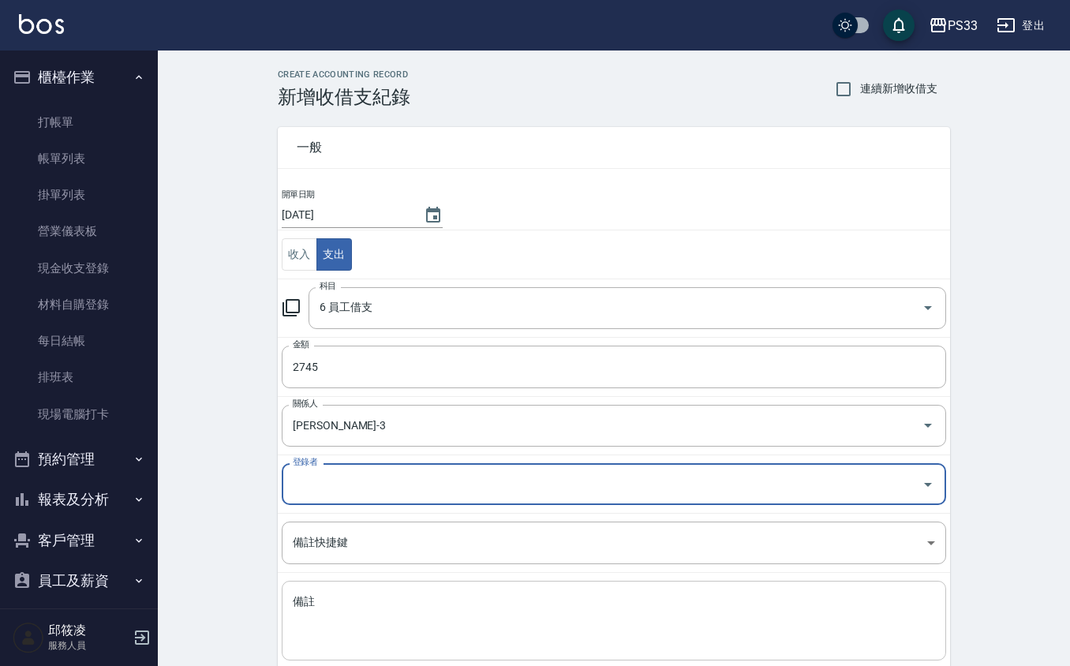
click at [407, 582] on div "x 備註" at bounding box center [614, 621] width 664 height 80
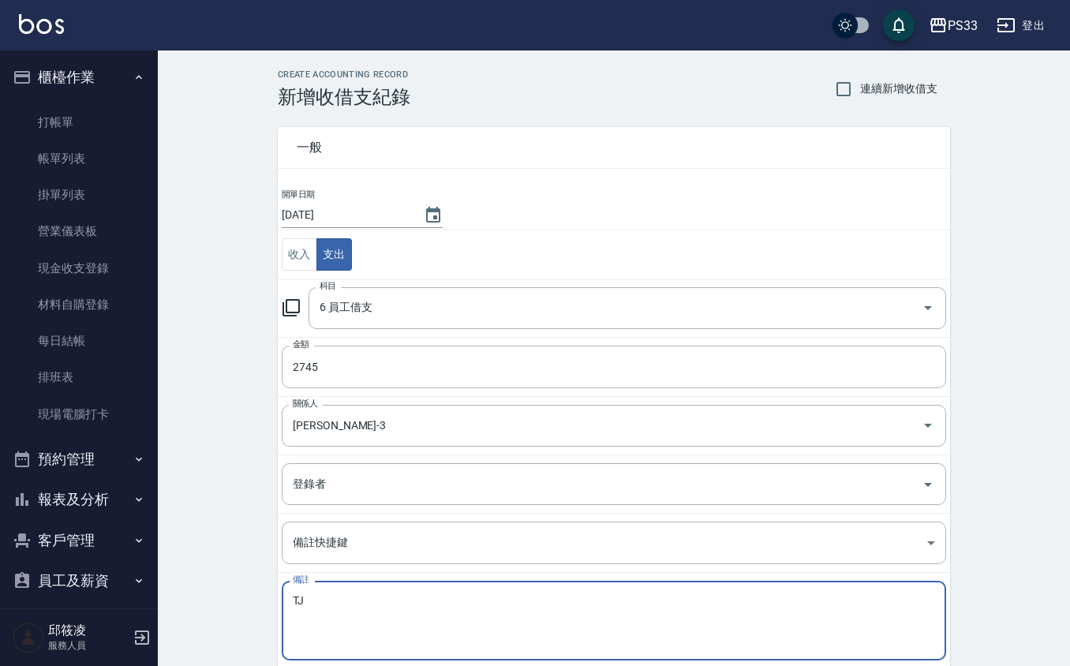
type textarea "T"
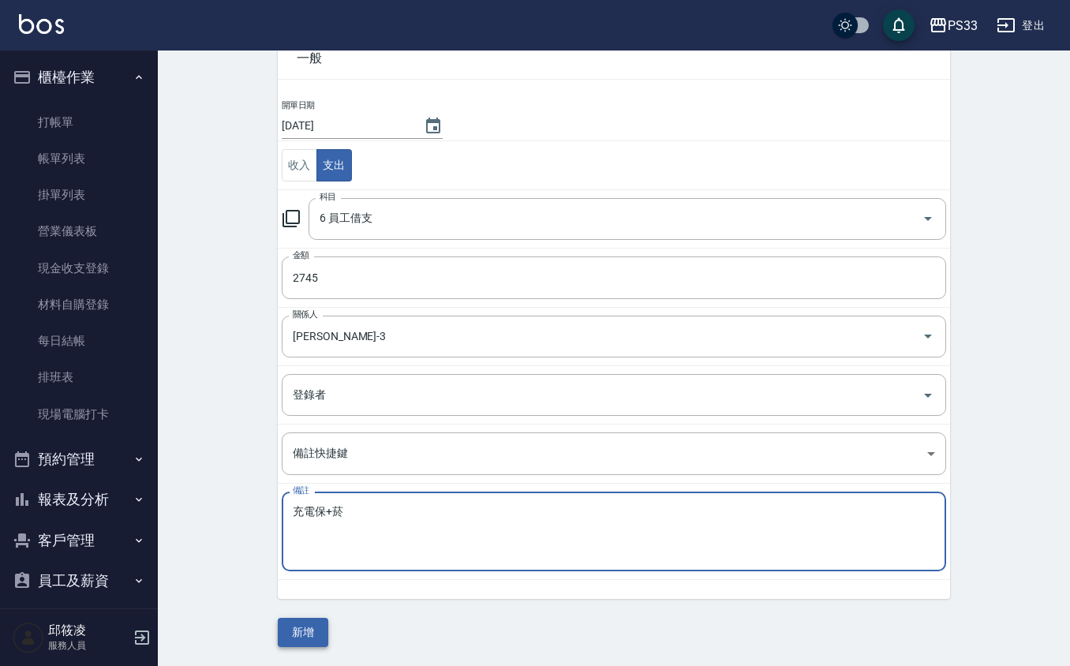
type textarea "充電保+菸"
click at [308, 638] on button "新增" at bounding box center [303, 632] width 50 height 29
